Goal: Use online tool/utility: Use online tool/utility

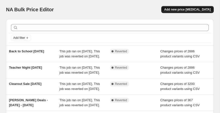
click at [185, 9] on span "Add new price [MEDICAL_DATA]" at bounding box center [188, 10] width 47 height 4
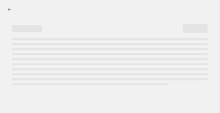
select select "percentage"
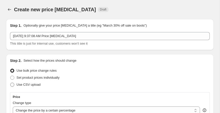
click at [38, 85] on span "Use CSV upload" at bounding box center [29, 85] width 24 height 4
click at [11, 83] on input "Use CSV upload" at bounding box center [10, 83] width 0 height 0
radio input "true"
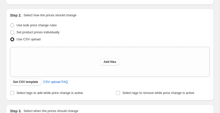
scroll to position [46, 0]
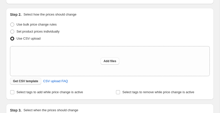
click at [24, 79] on button "Get CSV template" at bounding box center [25, 81] width 31 height 7
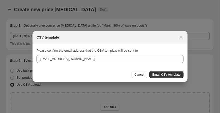
scroll to position [0, 0]
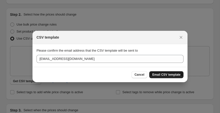
click at [167, 73] on span "Email CSV template" at bounding box center [167, 75] width 28 height 4
